Goal: Information Seeking & Learning: Check status

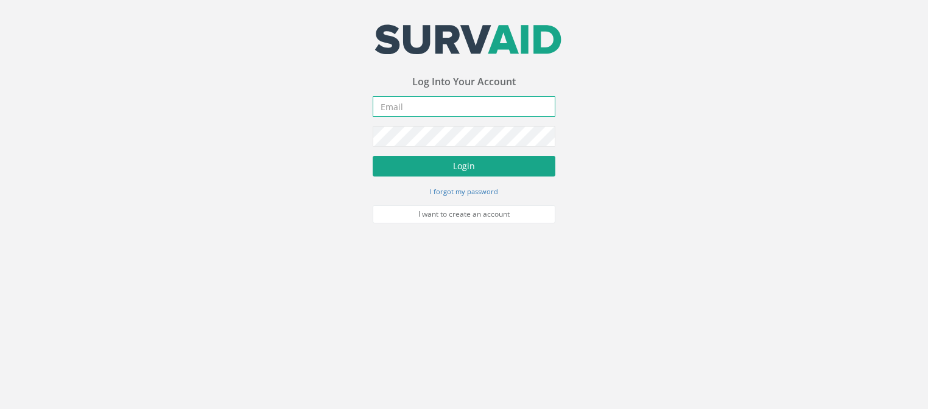
type input "[PERSON_NAME][EMAIL_ADDRESS][PERSON_NAME][DOMAIN_NAME]"
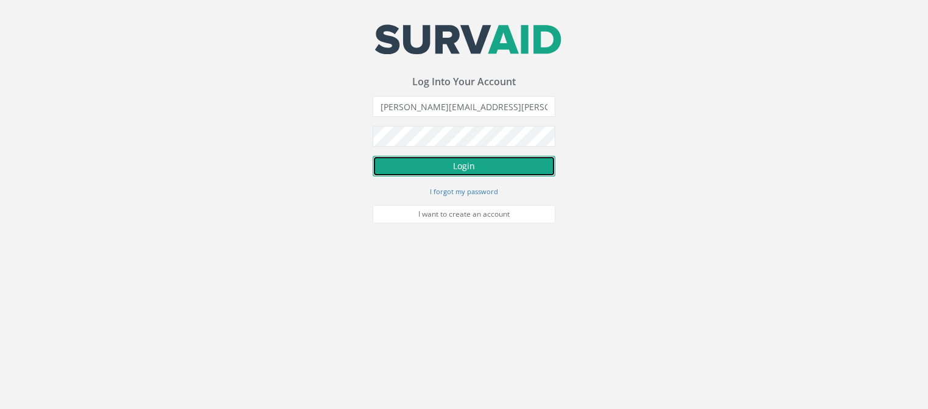
click at [452, 164] on button "Login" at bounding box center [463, 166] width 183 height 21
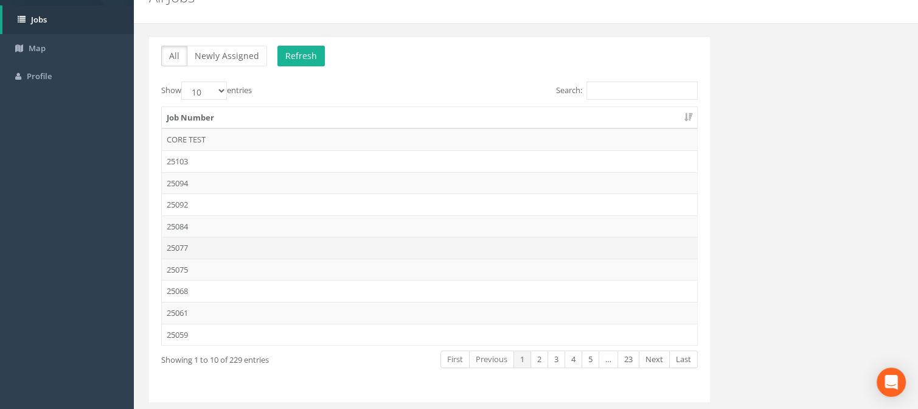
scroll to position [91, 0]
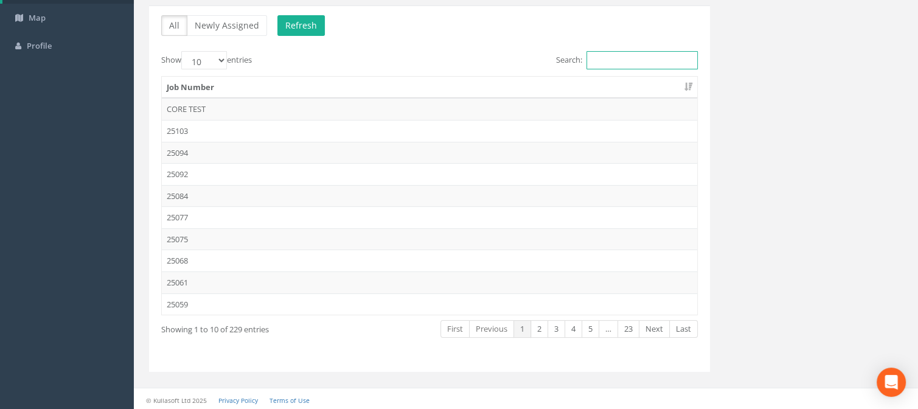
click at [611, 52] on input "Search:" at bounding box center [642, 60] width 111 height 18
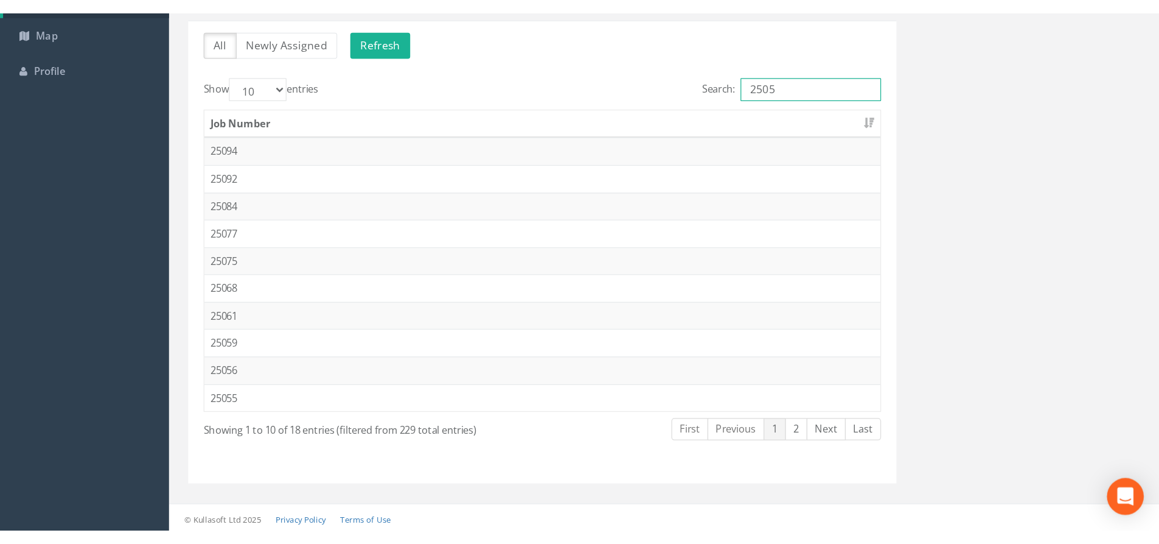
scroll to position [0, 0]
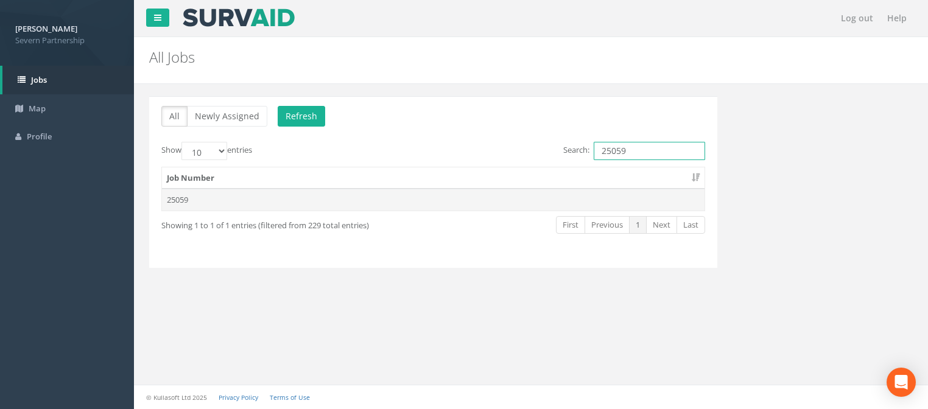
type input "25059"
click at [370, 195] on td "25059" at bounding box center [433, 200] width 542 height 22
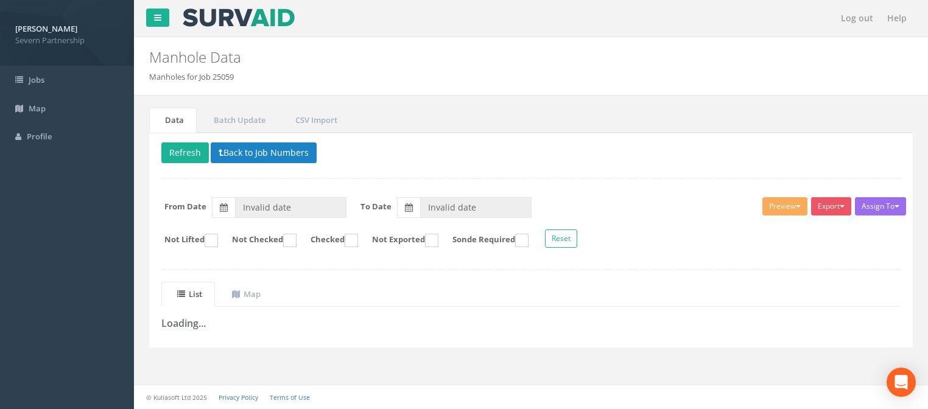
type input "[DATE]"
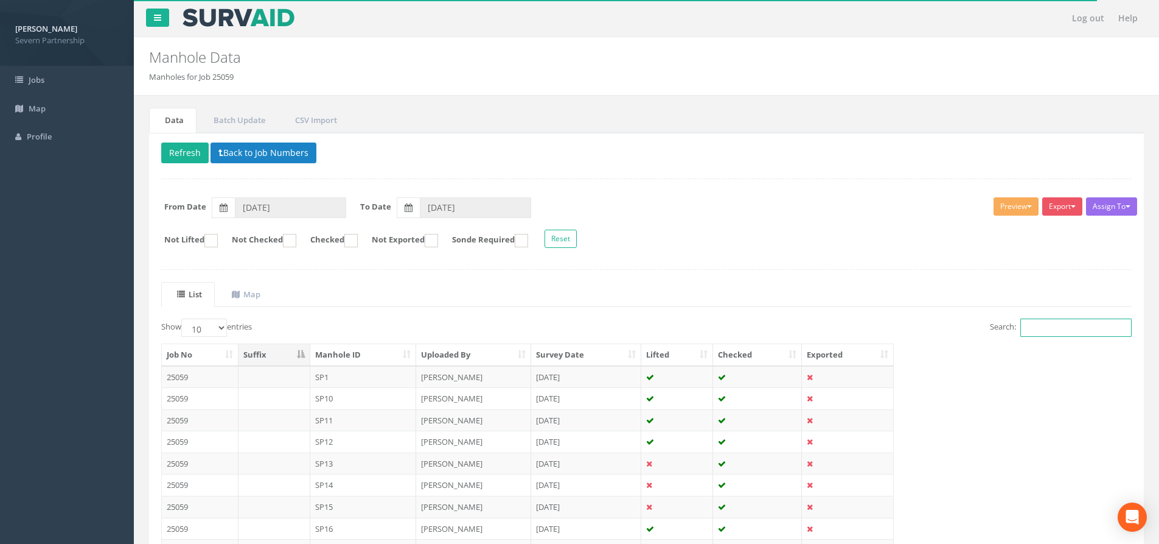
click at [927, 327] on input "Search:" at bounding box center [1076, 327] width 111 height 18
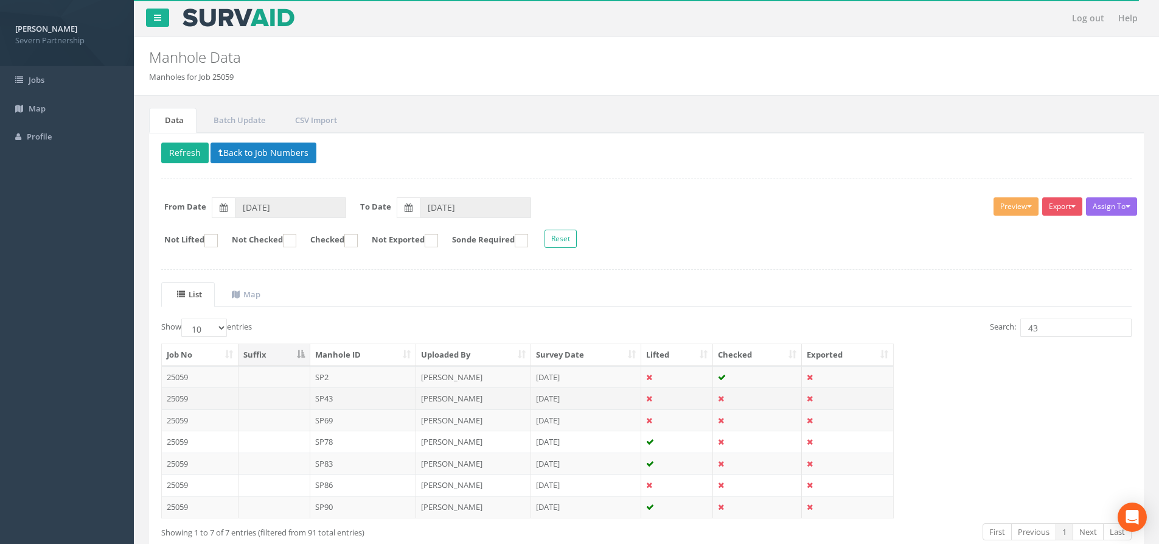
click at [443, 399] on td "[PERSON_NAME]" at bounding box center [473, 398] width 115 height 22
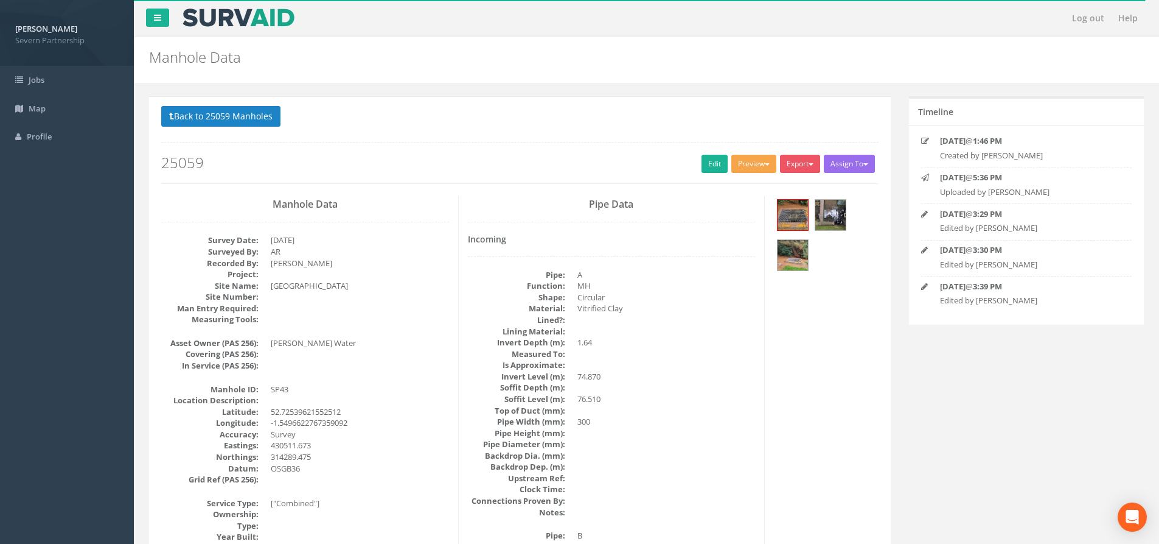
click at [744, 165] on button "Preview" at bounding box center [754, 164] width 45 height 18
click at [740, 185] on link "SP Manhole" at bounding box center [731, 189] width 93 height 19
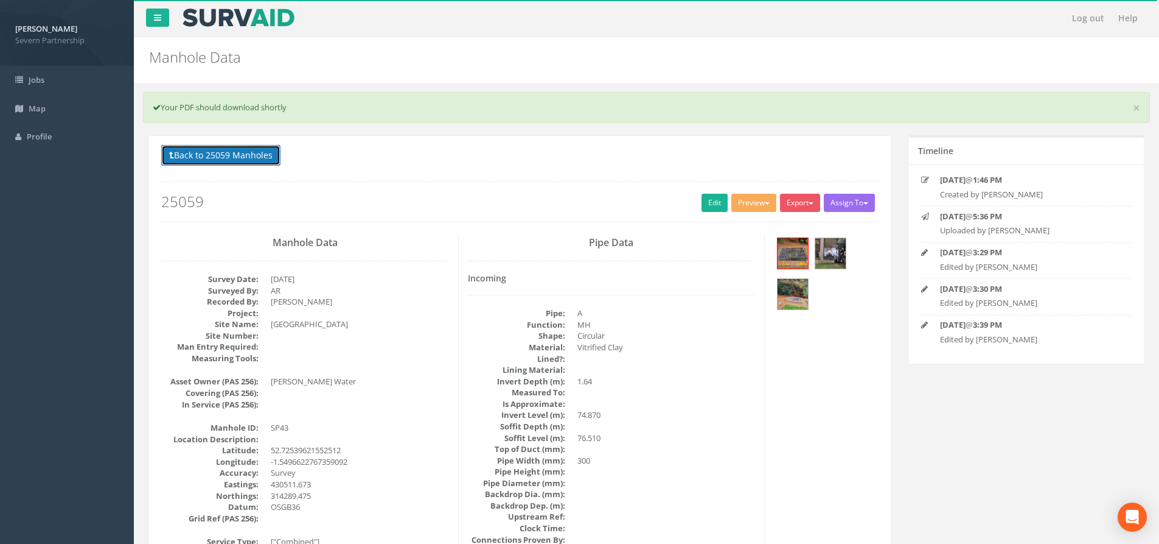
click at [243, 155] on button "Back to 25059 Manholes" at bounding box center [220, 155] width 119 height 21
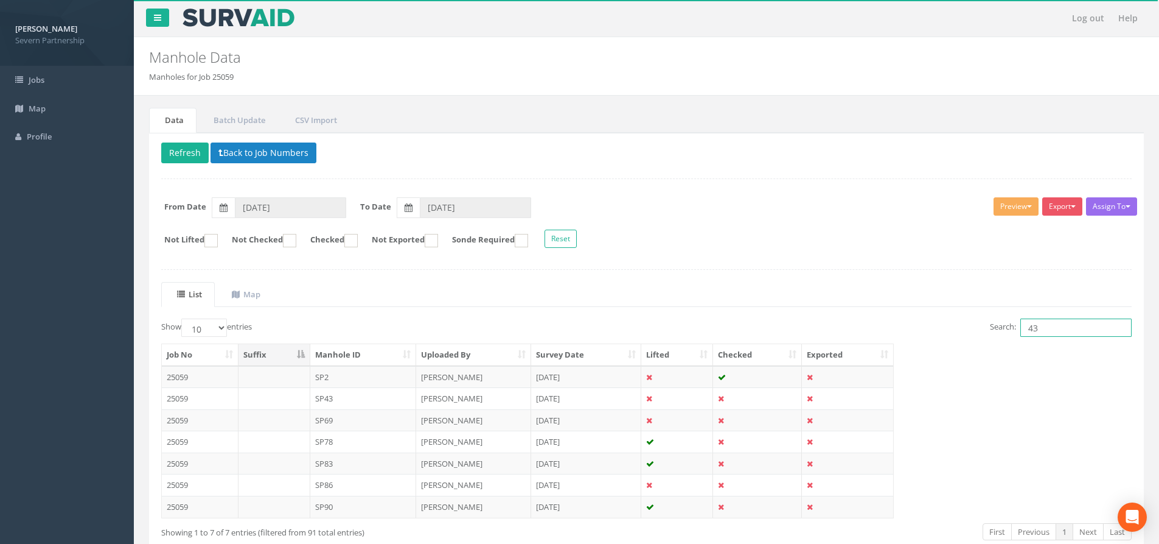
click at [927, 324] on input "43" at bounding box center [1076, 327] width 111 height 18
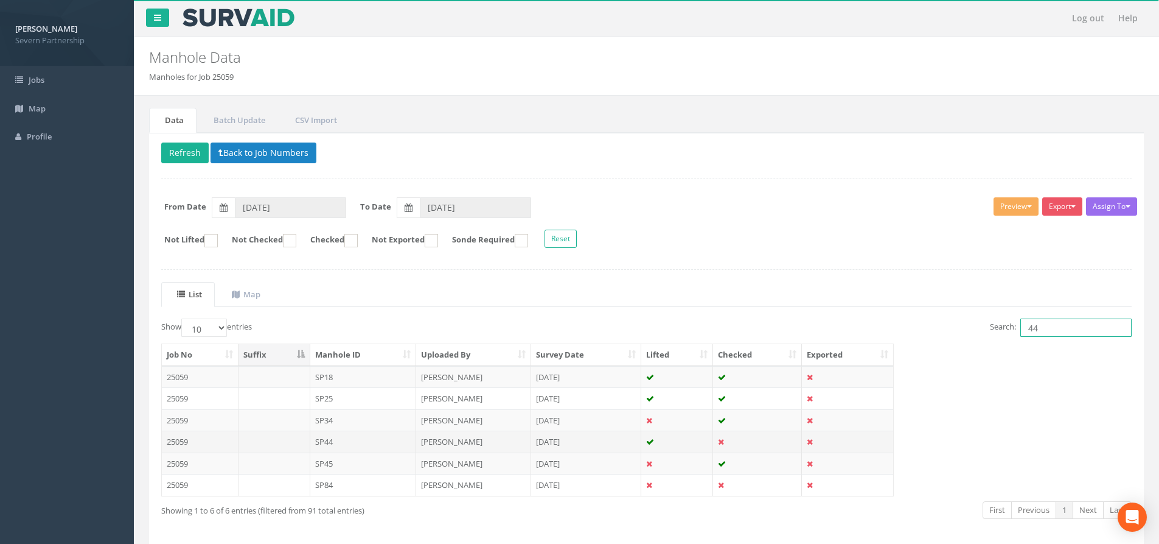
type input "44"
click at [374, 408] on td "SP44" at bounding box center [363, 441] width 107 height 22
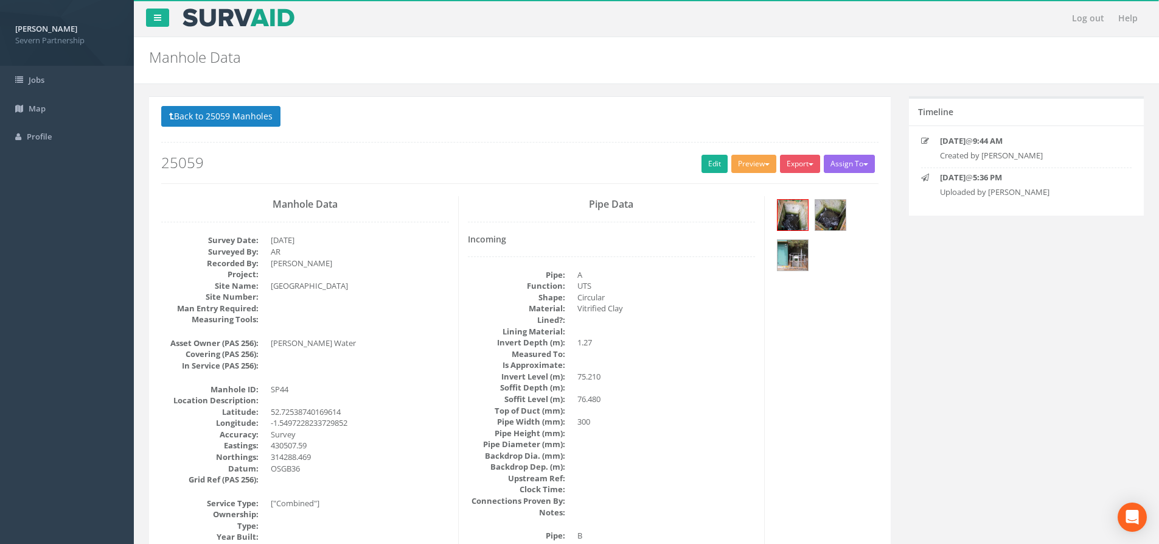
click at [736, 172] on button "Preview" at bounding box center [754, 164] width 45 height 18
click at [733, 184] on link "SP Manhole" at bounding box center [731, 189] width 93 height 19
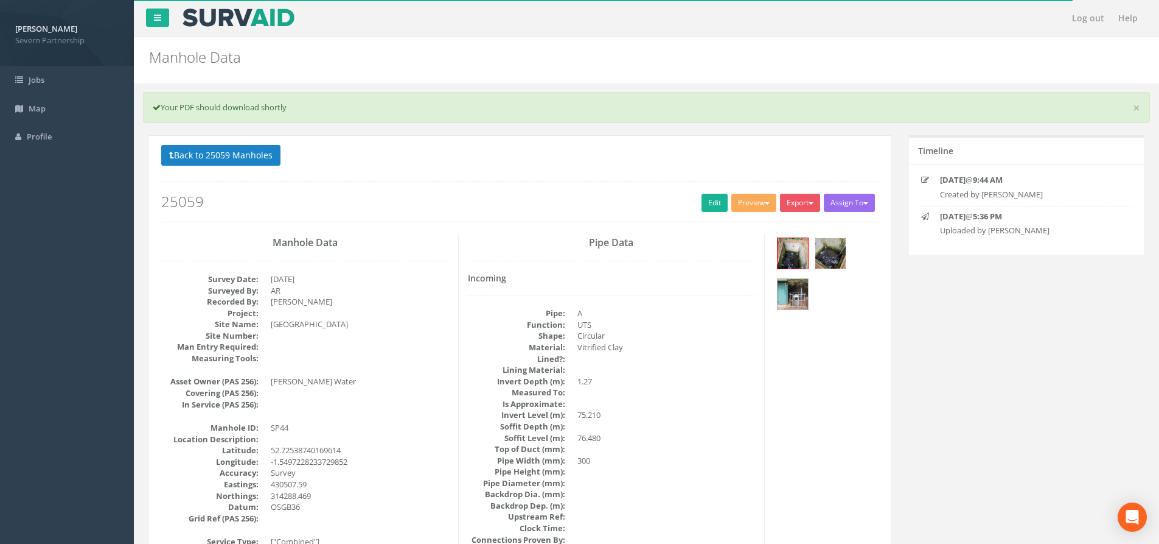
click at [830, 253] on img at bounding box center [831, 253] width 30 height 30
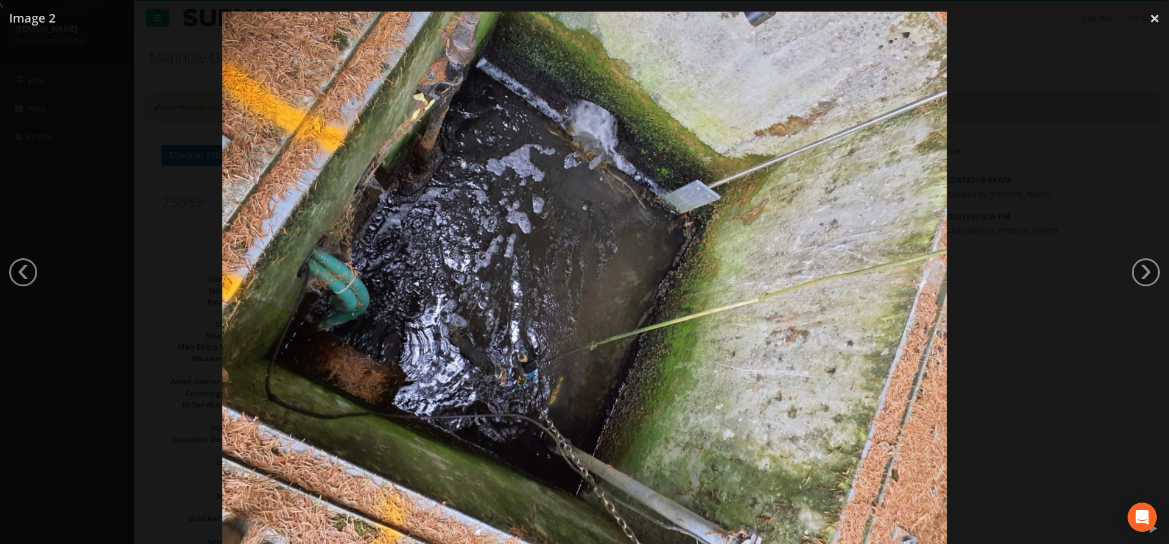
click at [927, 366] on div at bounding box center [584, 284] width 1169 height 544
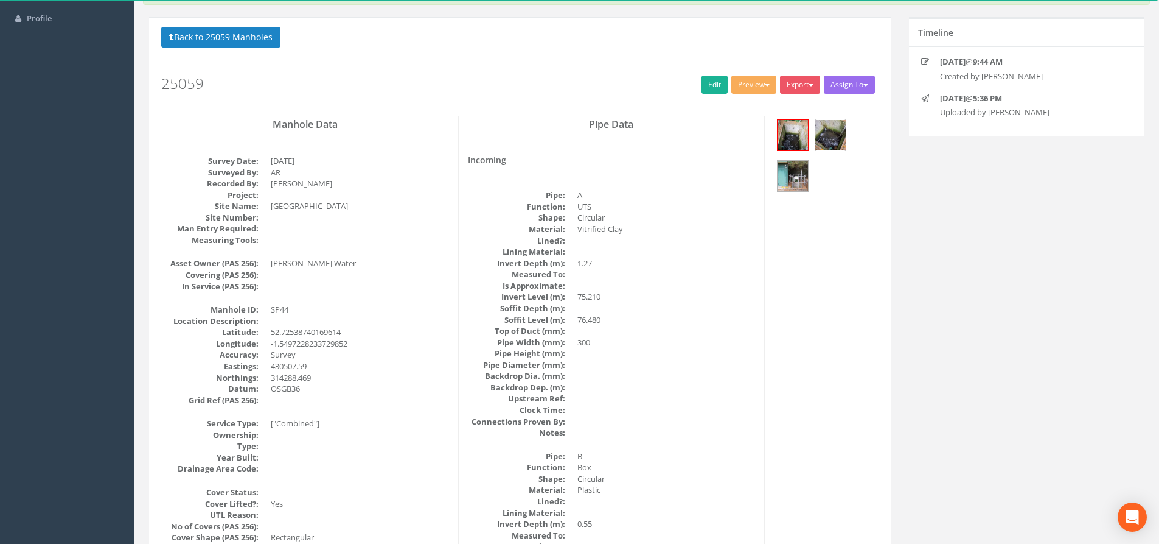
scroll to position [122, 0]
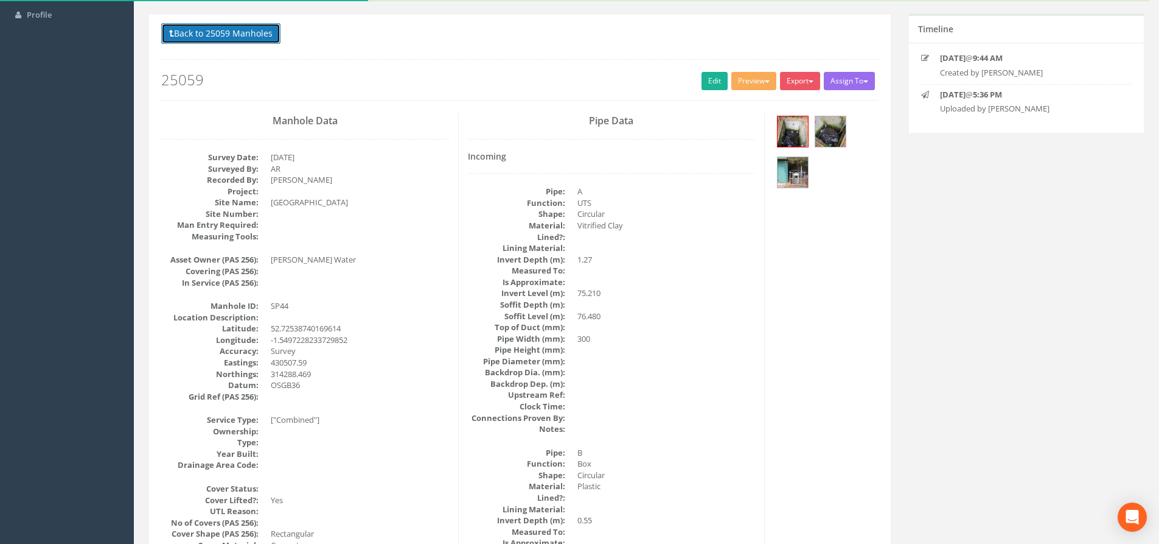
click at [209, 29] on button "Back to 25059 Manholes" at bounding box center [220, 33] width 119 height 21
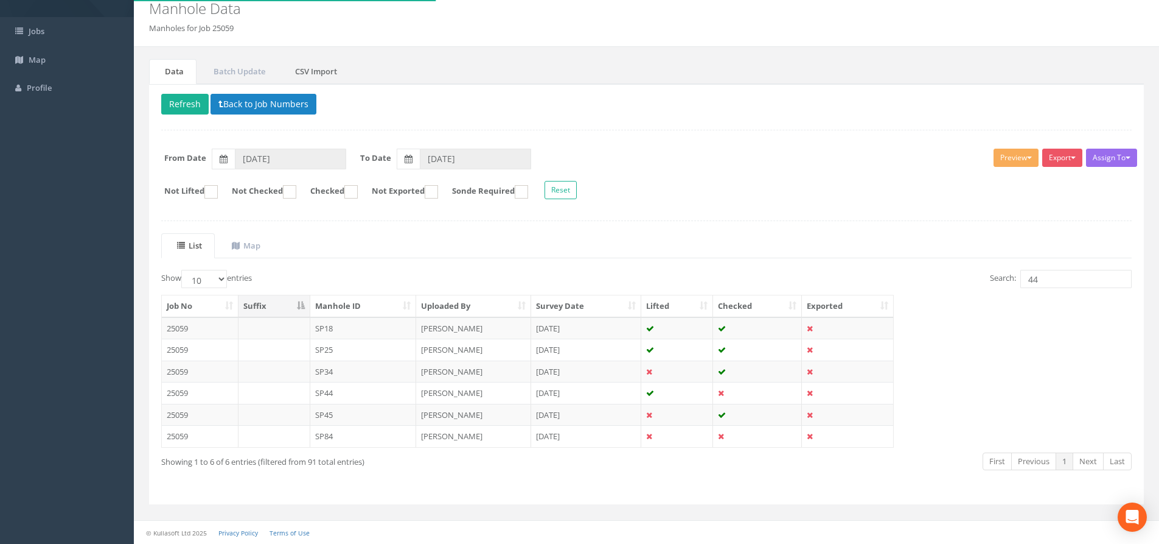
scroll to position [49, 0]
click at [269, 111] on button "Back to Job Numbers" at bounding box center [264, 104] width 106 height 21
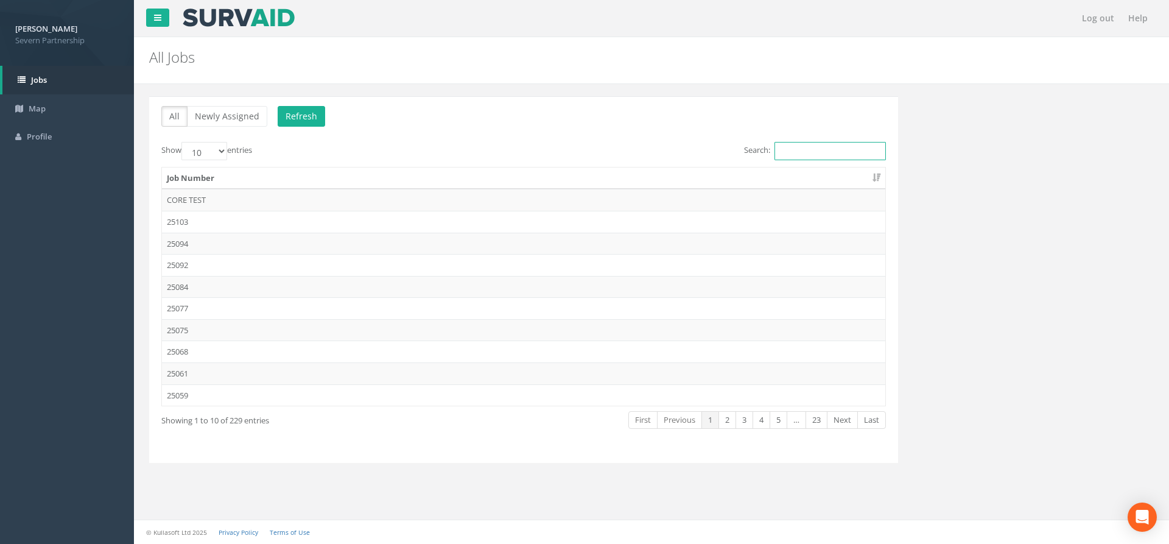
click at [783, 150] on input "Search:" at bounding box center [829, 151] width 111 height 18
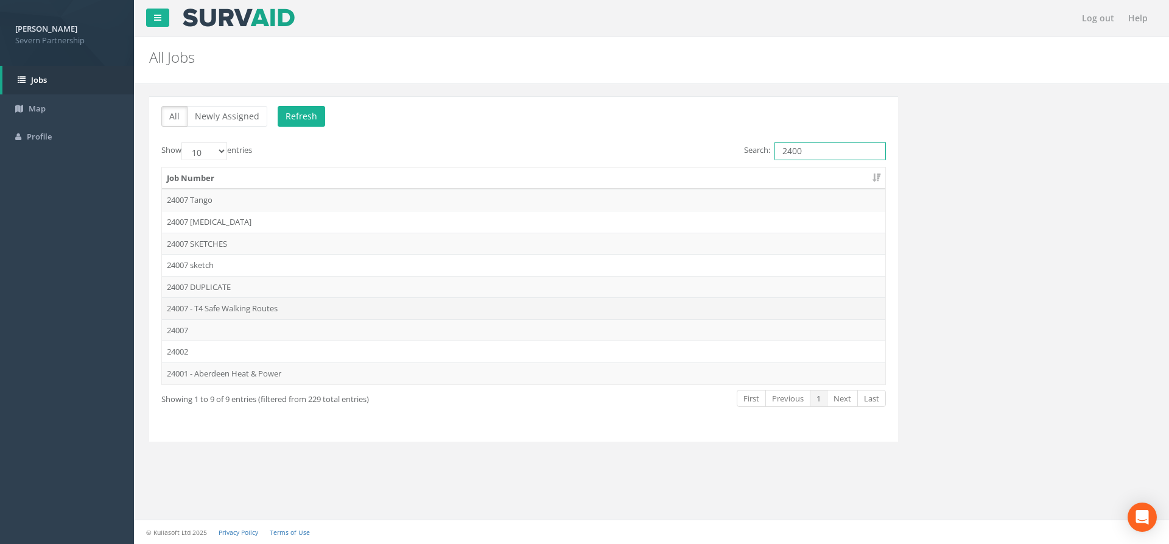
type input "2400"
click at [334, 307] on td "24007 - T4 Safe Walking Routes" at bounding box center [523, 308] width 723 height 22
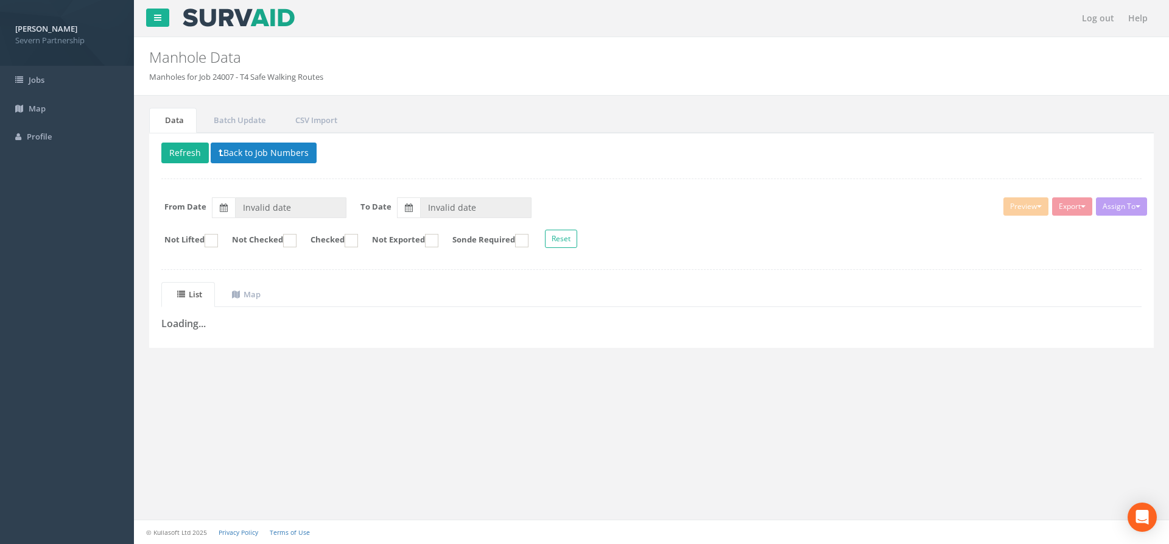
type input "[DATE]"
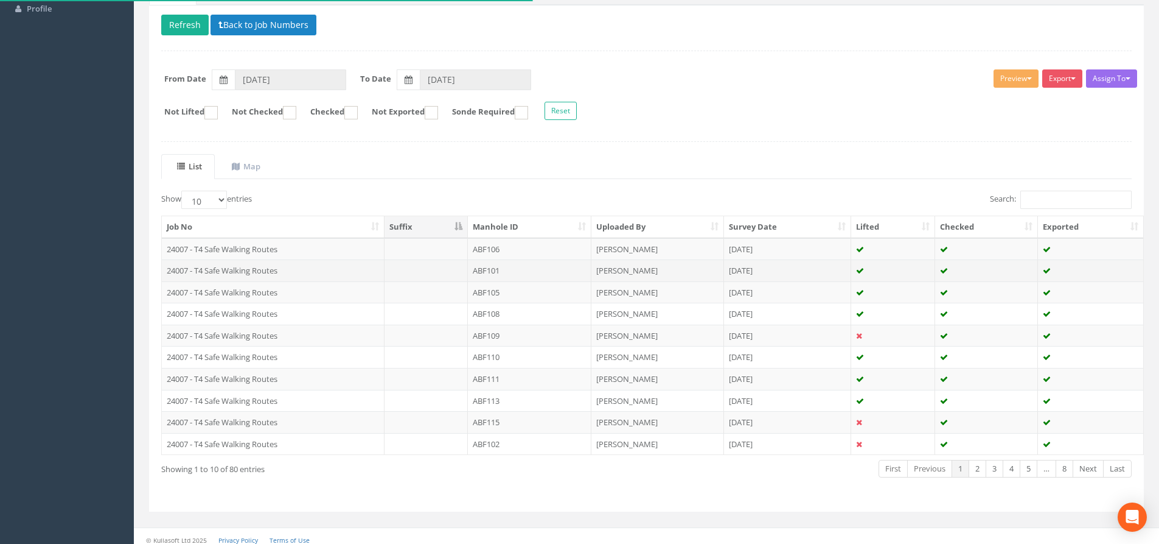
scroll to position [135, 0]
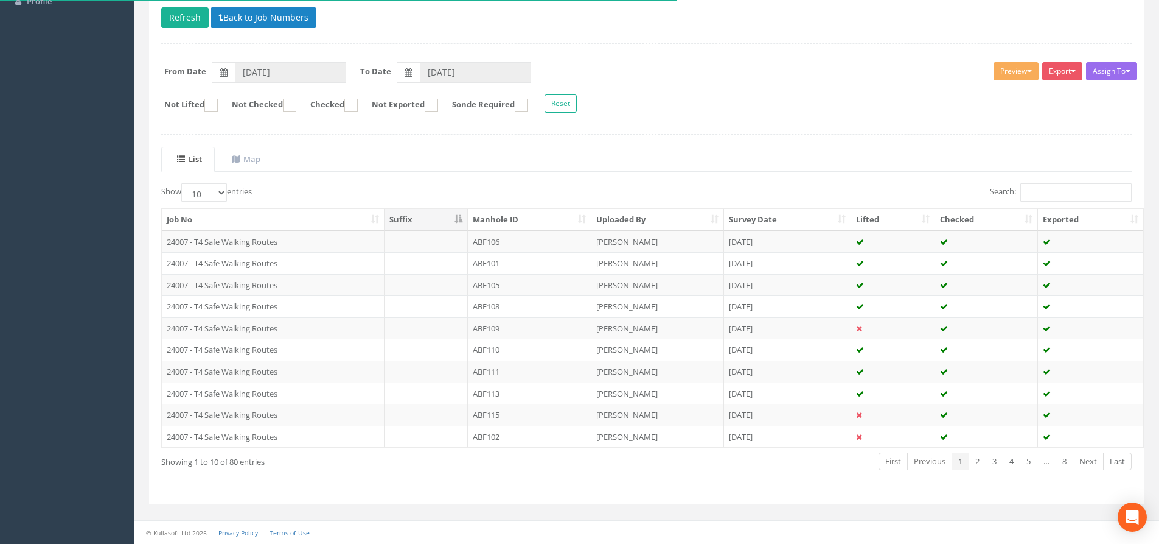
click at [738, 221] on th "Survey Date" at bounding box center [788, 220] width 128 height 22
click at [788, 215] on th "Survey Date" at bounding box center [788, 220] width 128 height 22
click at [264, 29] on p "Delete Refresh Back to Job Numbers" at bounding box center [646, 19] width 971 height 24
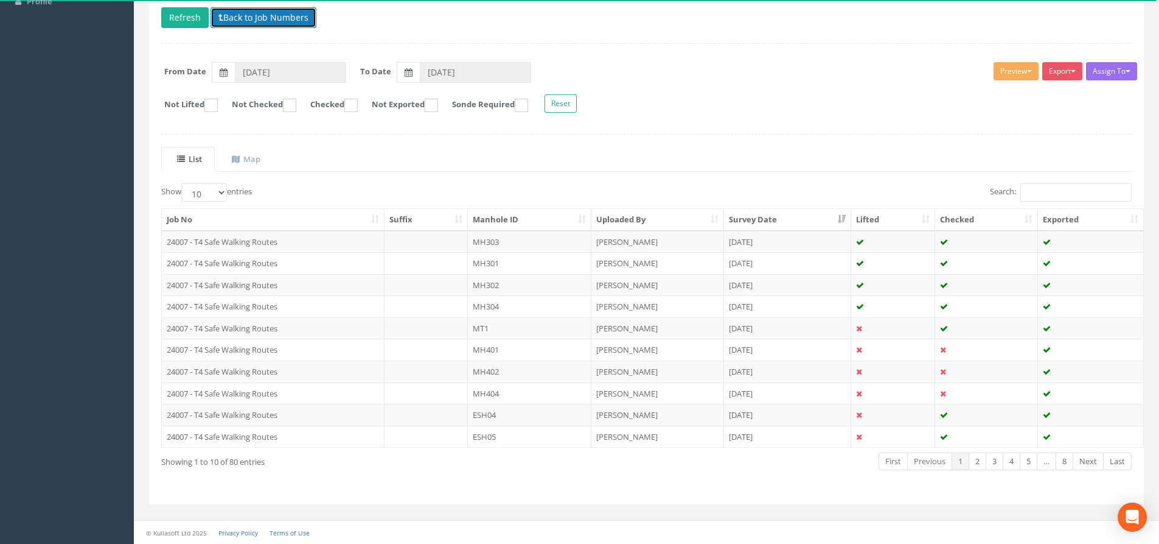
click at [264, 23] on button "Back to Job Numbers" at bounding box center [264, 17] width 106 height 21
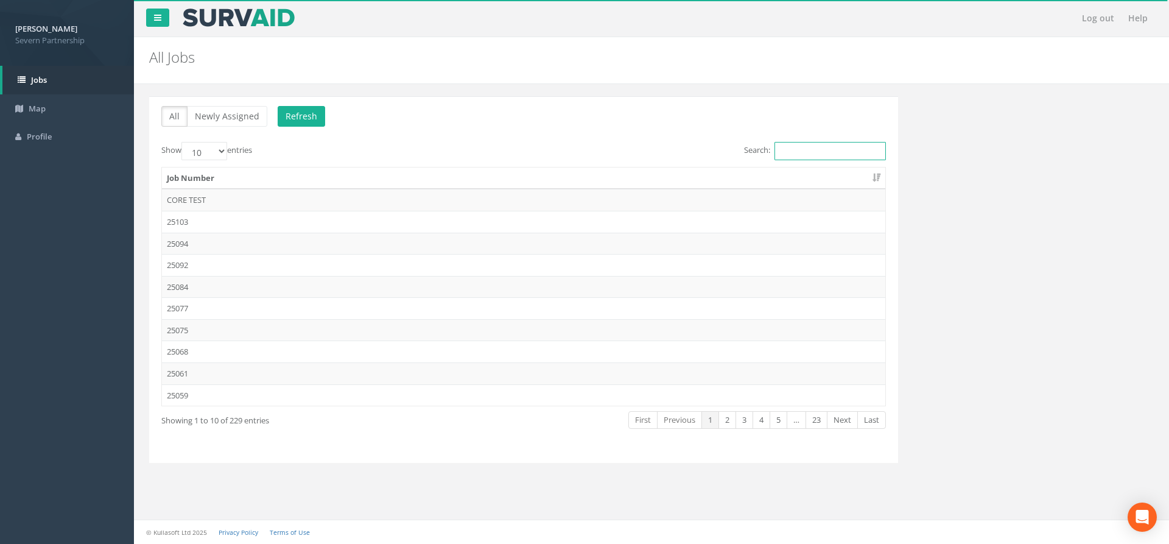
click at [802, 151] on input "Search:" at bounding box center [829, 151] width 111 height 18
click at [775, 149] on input "Search:" at bounding box center [829, 151] width 111 height 18
drag, startPoint x: 795, startPoint y: 151, endPoint x: 699, endPoint y: 142, distance: 96.5
click at [699, 142] on div "Search: 24" at bounding box center [709, 152] width 353 height 21
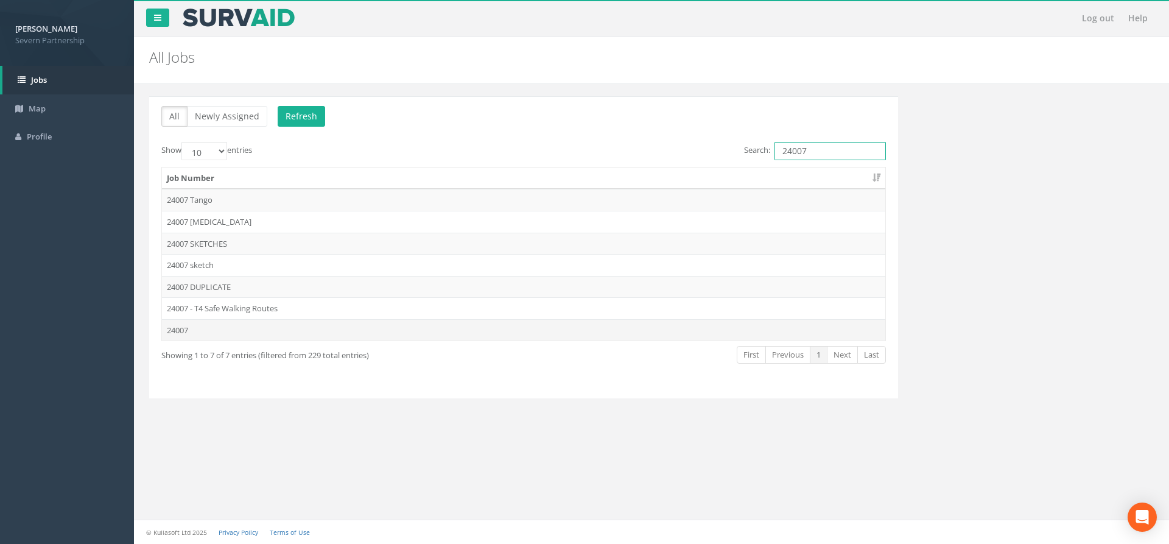
type input "24007"
click at [265, 326] on td "24007" at bounding box center [523, 330] width 723 height 22
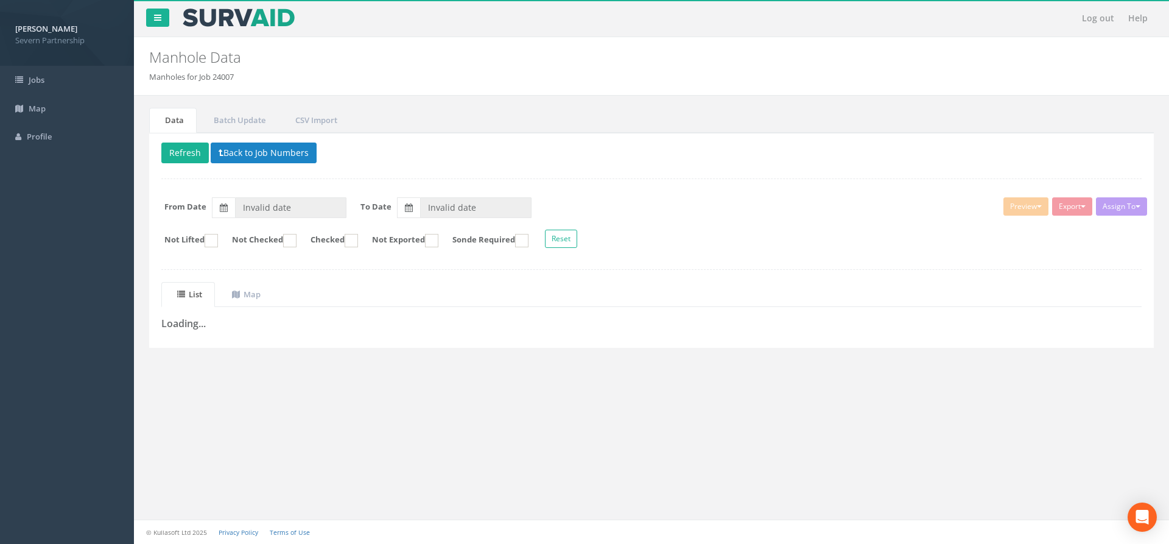
type input "[DATE]"
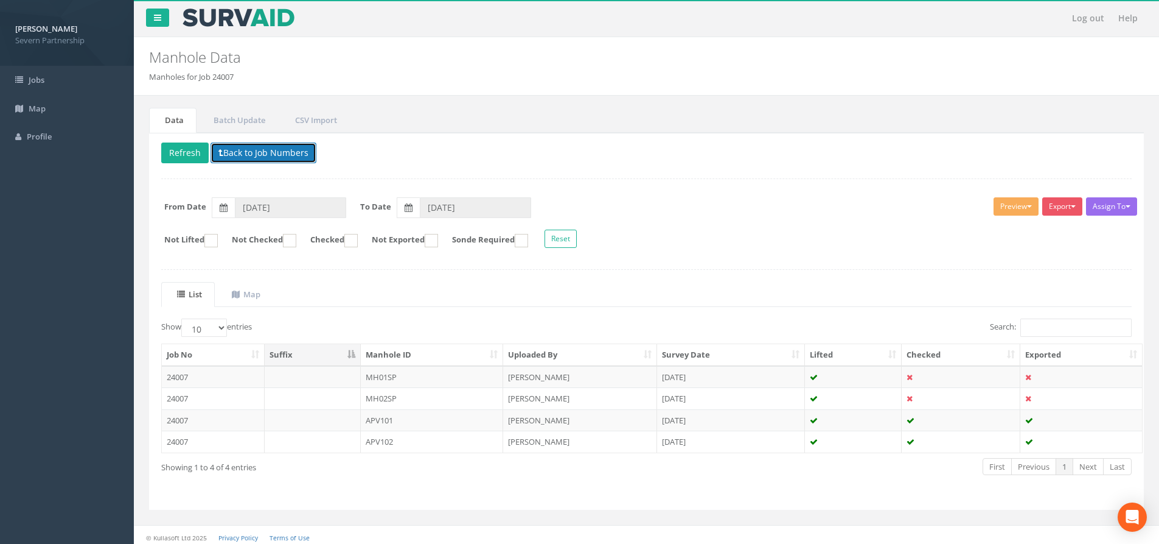
click at [260, 158] on button "Back to Job Numbers" at bounding box center [264, 152] width 106 height 21
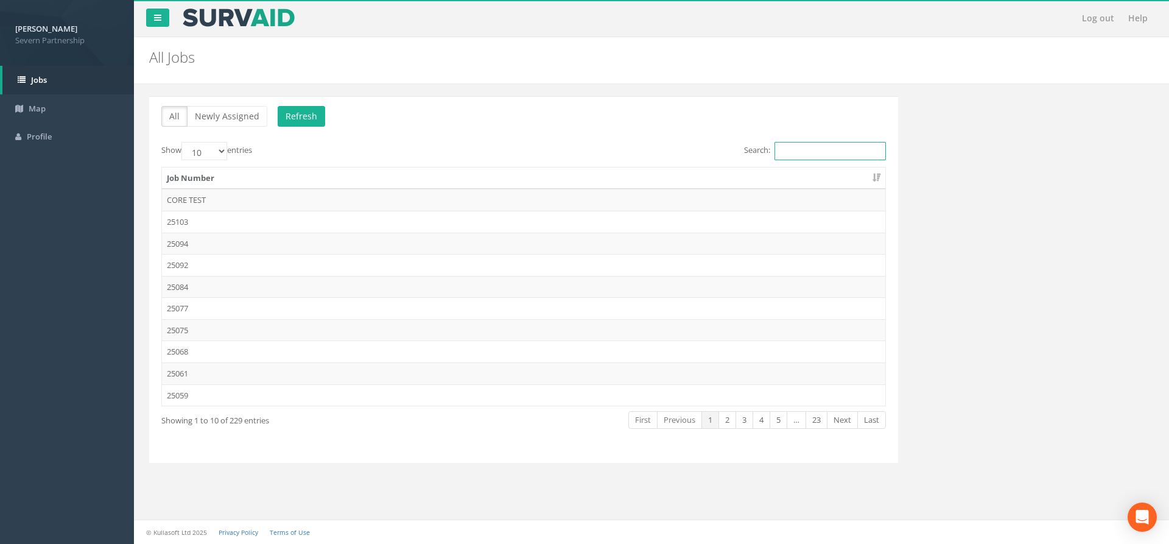
click at [789, 156] on input "Search:" at bounding box center [829, 151] width 111 height 18
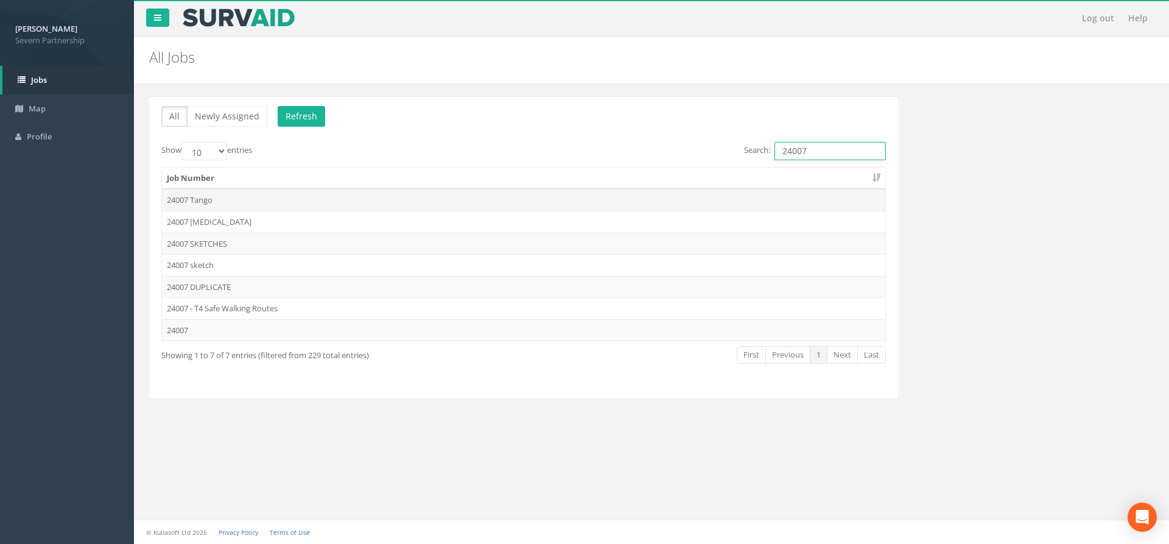
type input "24007"
click at [431, 205] on td "24007 Tango" at bounding box center [523, 200] width 723 height 22
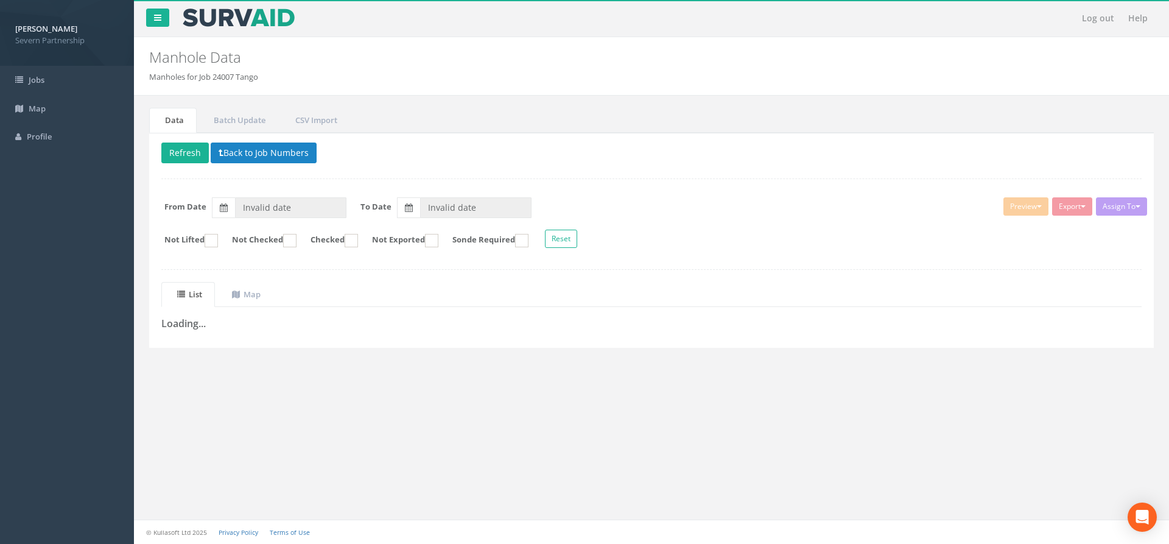
type input "[DATE]"
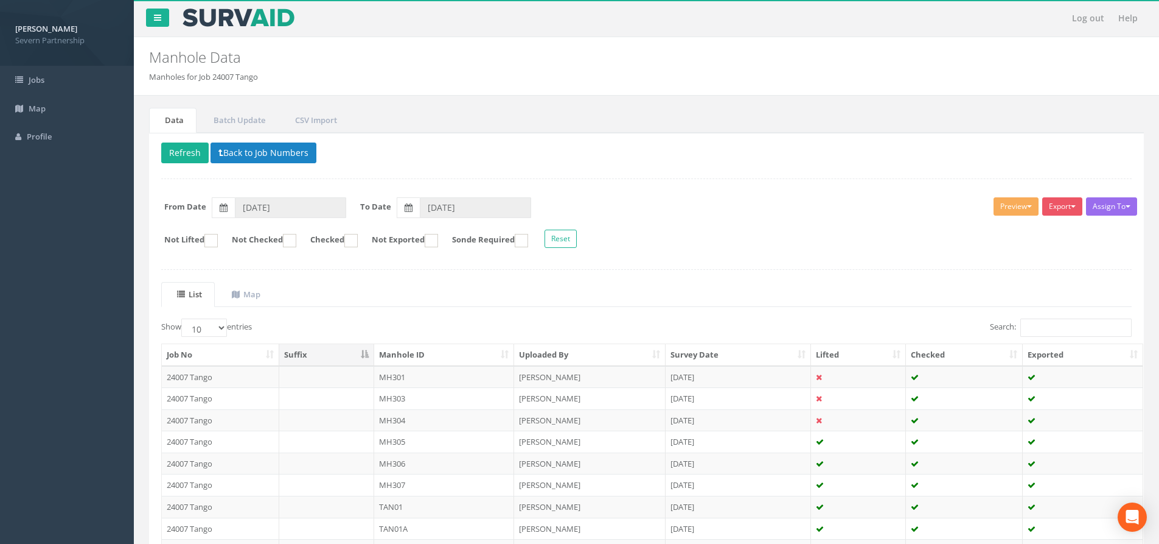
click at [686, 357] on th "Survey Date" at bounding box center [738, 355] width 145 height 22
click at [248, 169] on div "Delete Refresh Back to Job Numbers Assign To No Companies Added Export SP Manho…" at bounding box center [646, 386] width 995 height 507
click at [251, 166] on div "Delete Refresh Back to Job Numbers Assign To No Companies Added Export SP Manho…" at bounding box center [646, 386] width 995 height 507
click at [251, 164] on p "Delete Refresh Back to Job Numbers" at bounding box center [646, 154] width 971 height 24
click at [251, 162] on button "Back to Job Numbers" at bounding box center [264, 152] width 106 height 21
